Goal: Ask a question

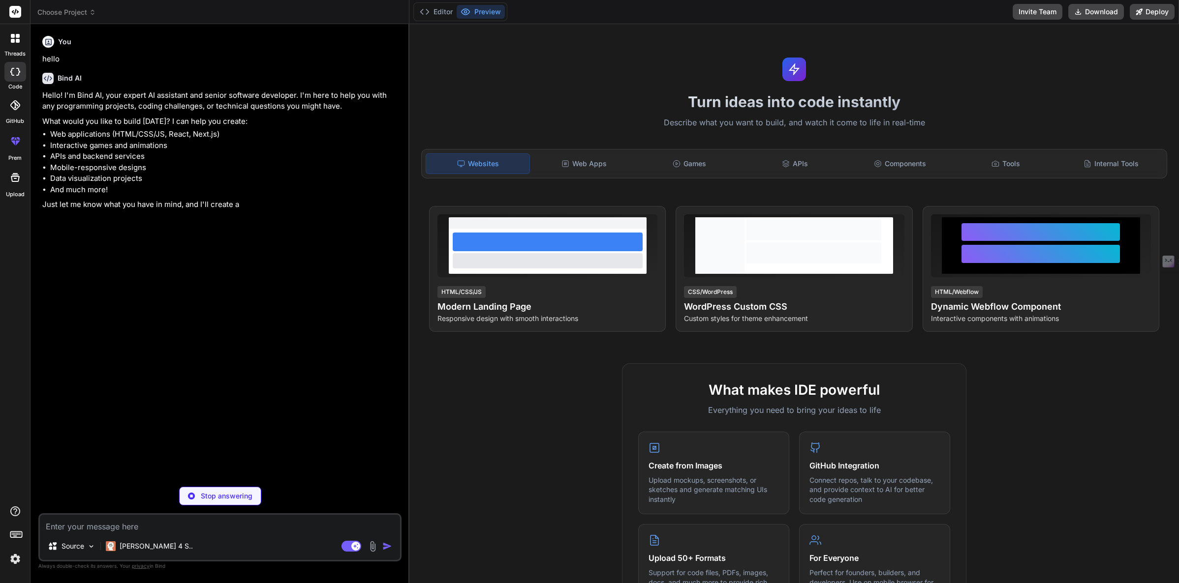
click at [172, 526] on textarea at bounding box center [220, 524] width 360 height 18
type textarea "x"
type textarea "k"
type textarea "x"
type textarea "ké"
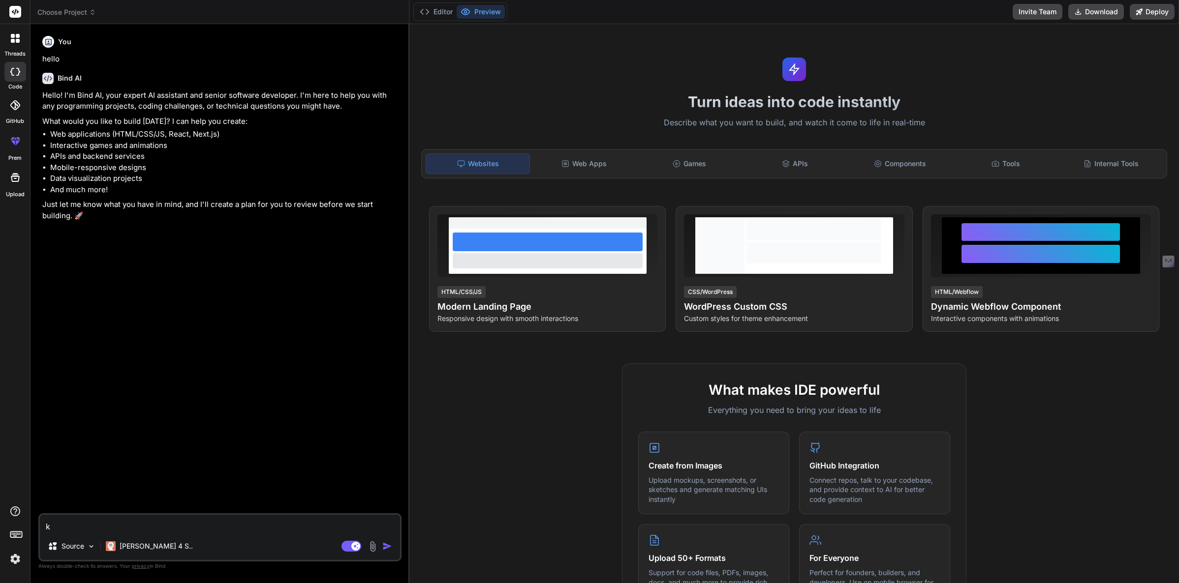
type textarea "x"
type textarea "kér"
type textarea "x"
type textarea "kérd"
type textarea "x"
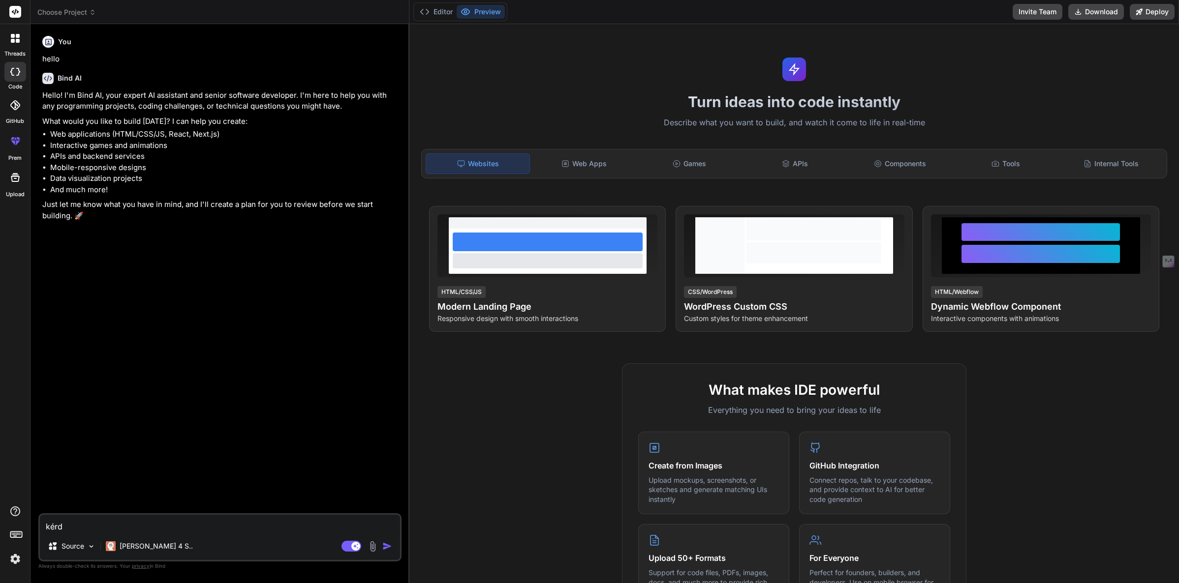
type textarea "kérdé"
type textarea "x"
type textarea "kérdés"
type textarea "x"
type textarea "kérdése"
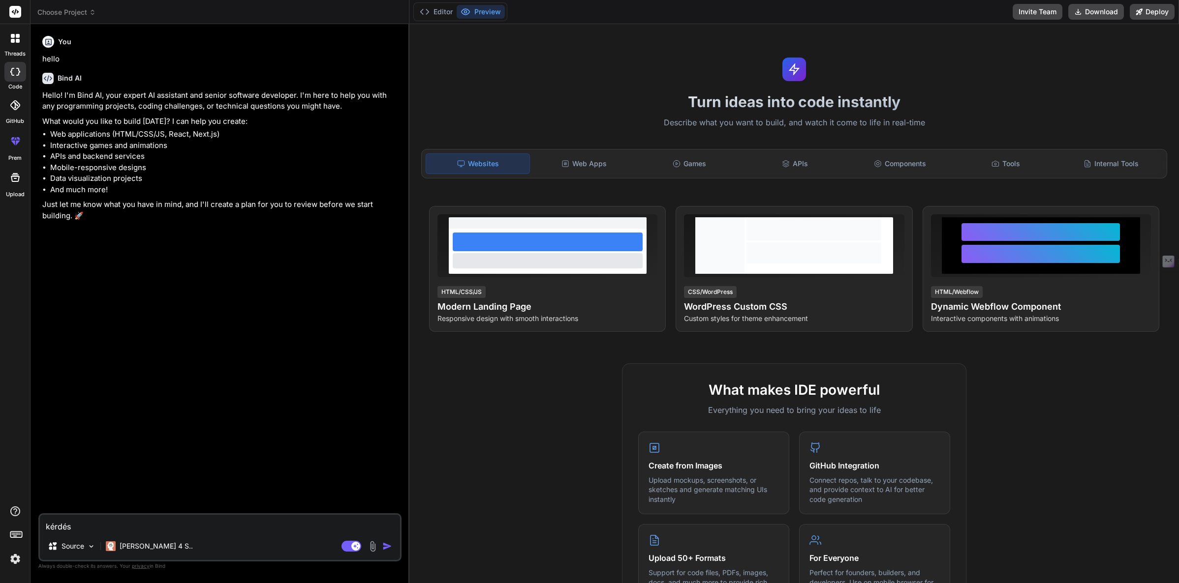
type textarea "x"
type textarea "kérdésem"
type textarea "x"
type textarea "kérdésem"
type textarea "x"
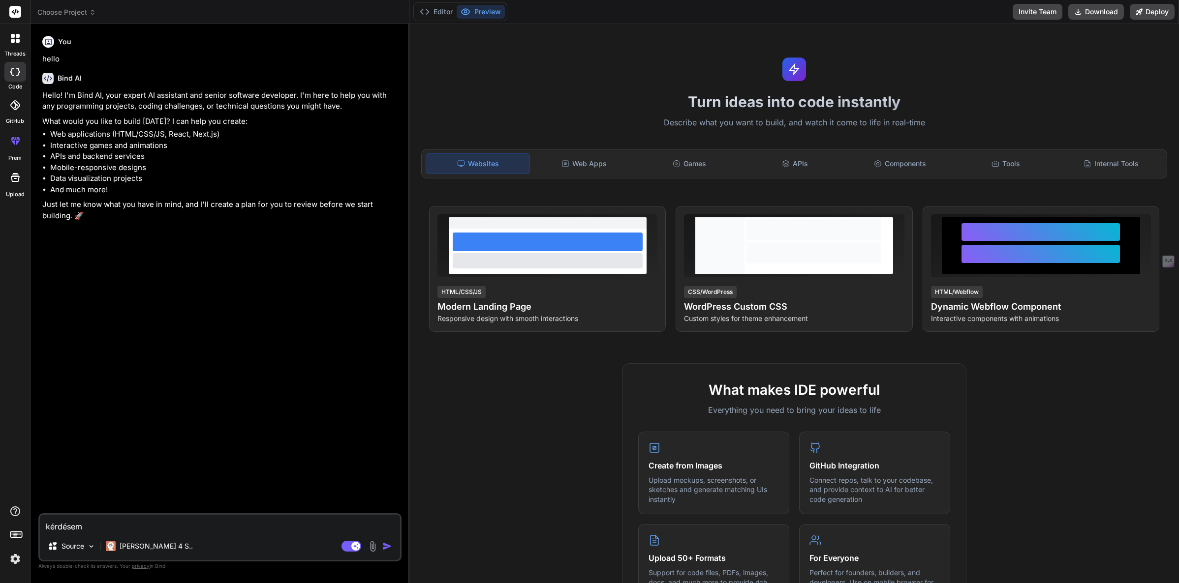
type textarea "kérdésem l"
type textarea "x"
type textarea "kérdésem le"
type textarea "x"
type textarea "kérdésem len"
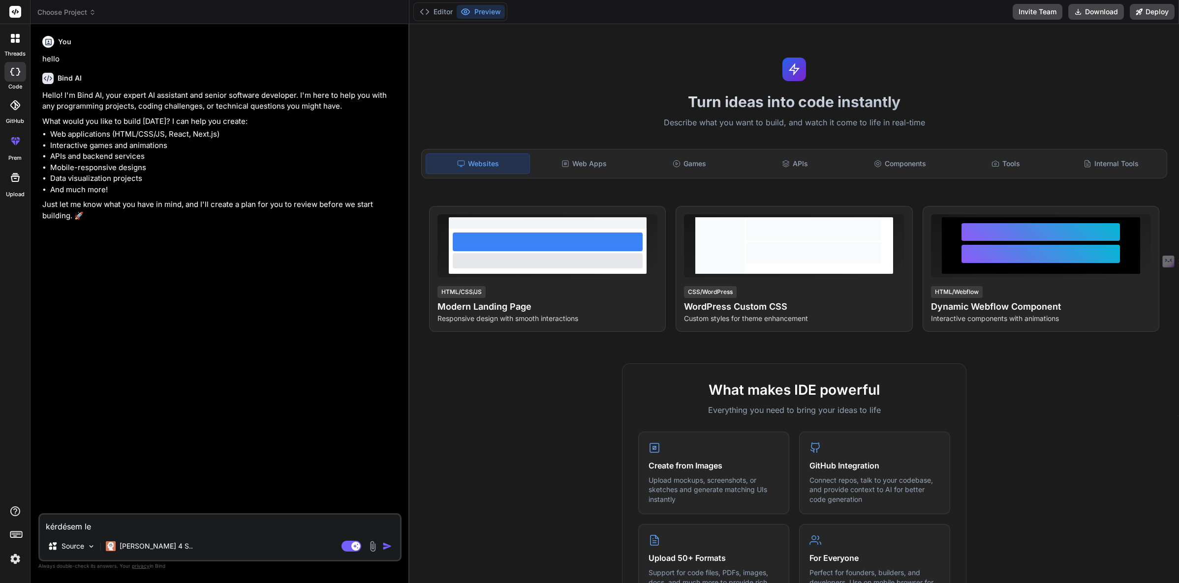
type textarea "x"
type textarea "kérdésem [PERSON_NAME]"
type textarea "x"
type textarea "kérdésem lenne"
type textarea "x"
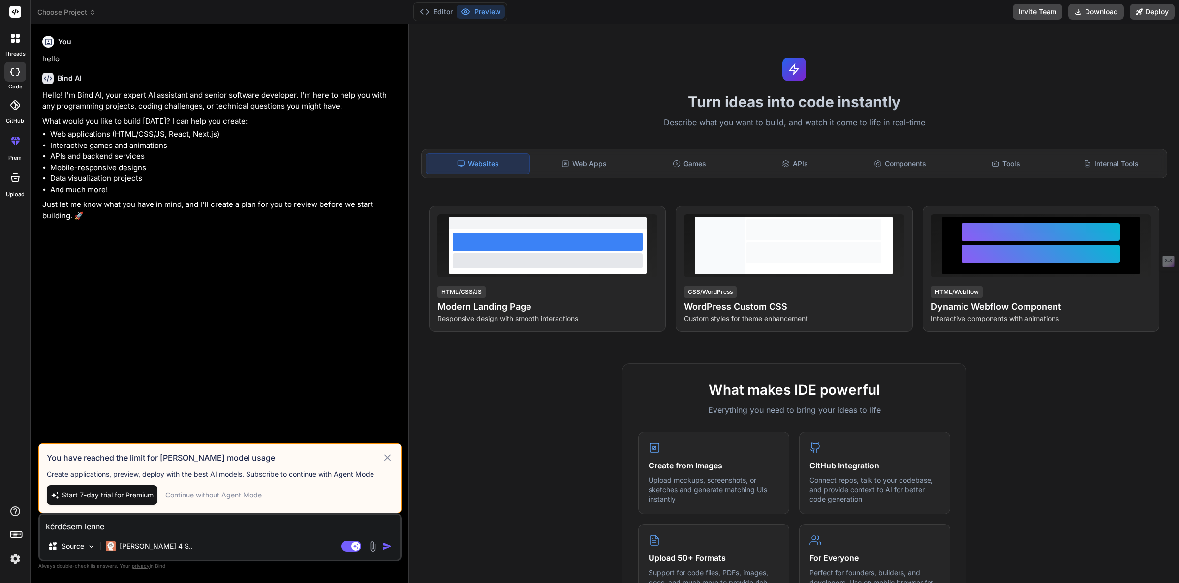
type textarea "kérdésem lenne"
click at [389, 457] on icon at bounding box center [387, 458] width 11 height 12
type textarea "x"
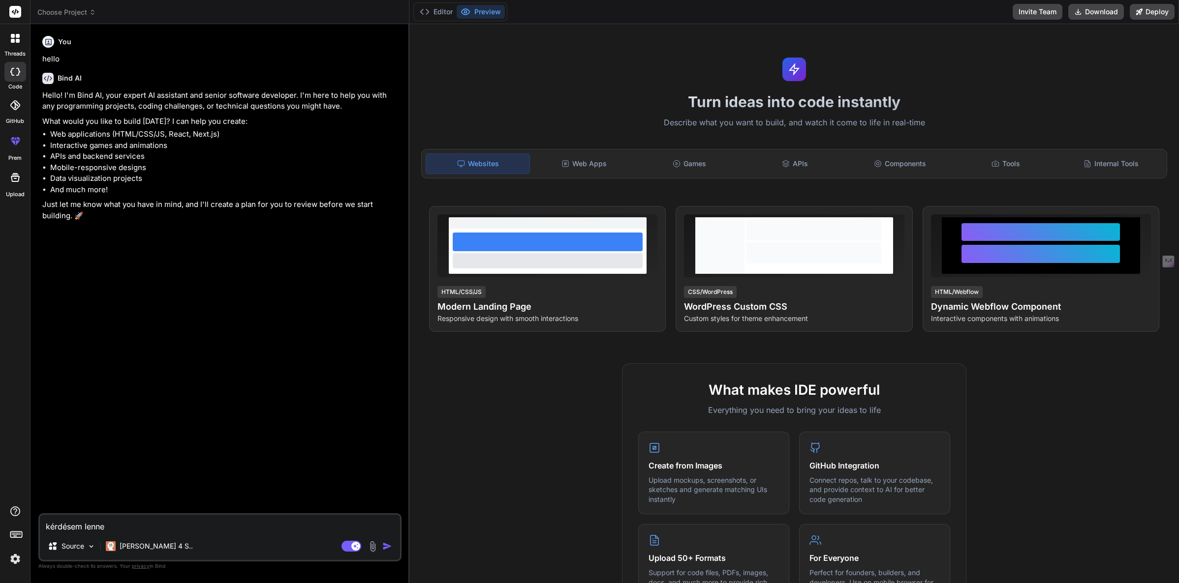
click at [10, 561] on img at bounding box center [15, 559] width 17 height 17
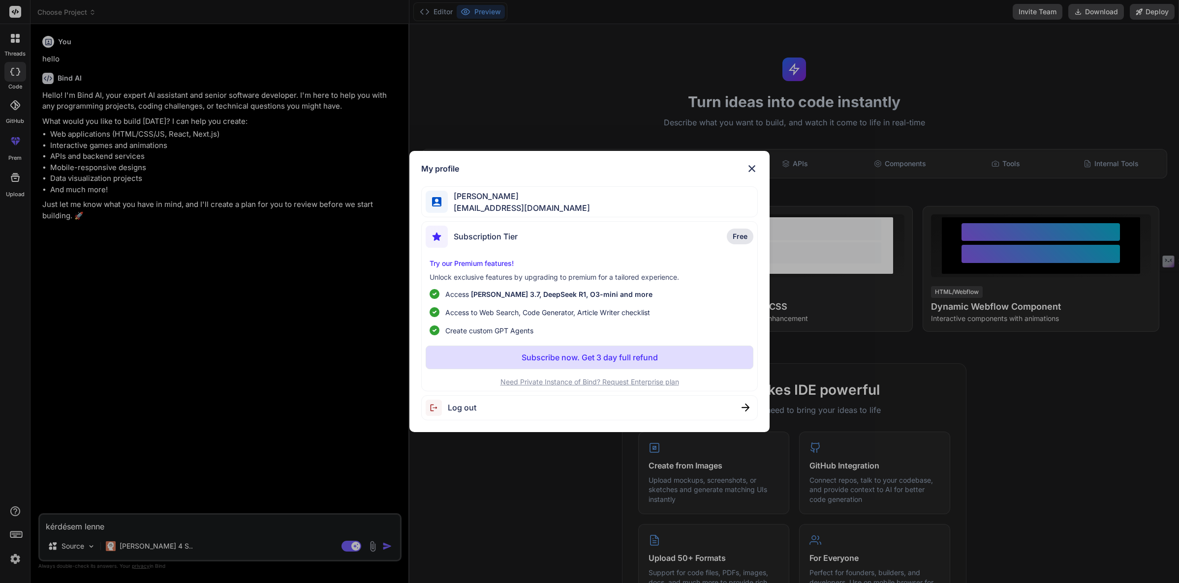
click at [696, 197] on div "[PERSON_NAME] [EMAIL_ADDRESS][DOMAIN_NAME]" at bounding box center [589, 201] width 336 height 31
click at [757, 170] on img at bounding box center [752, 169] width 12 height 12
